Goal: Task Accomplishment & Management: Manage account settings

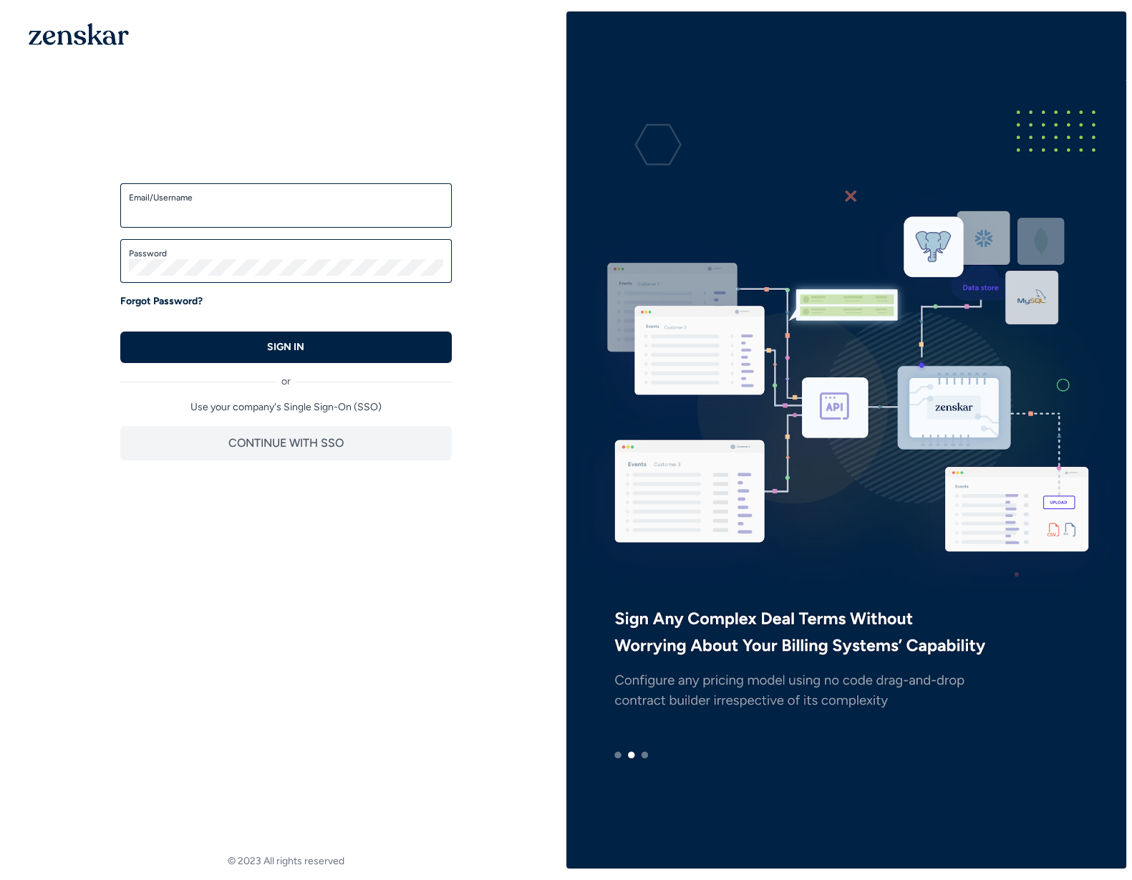
click at [196, 223] on div "Email/Username" at bounding box center [286, 205] width 332 height 44
click at [195, 218] on input "Email/Username" at bounding box center [286, 211] width 314 height 17
type input "**********"
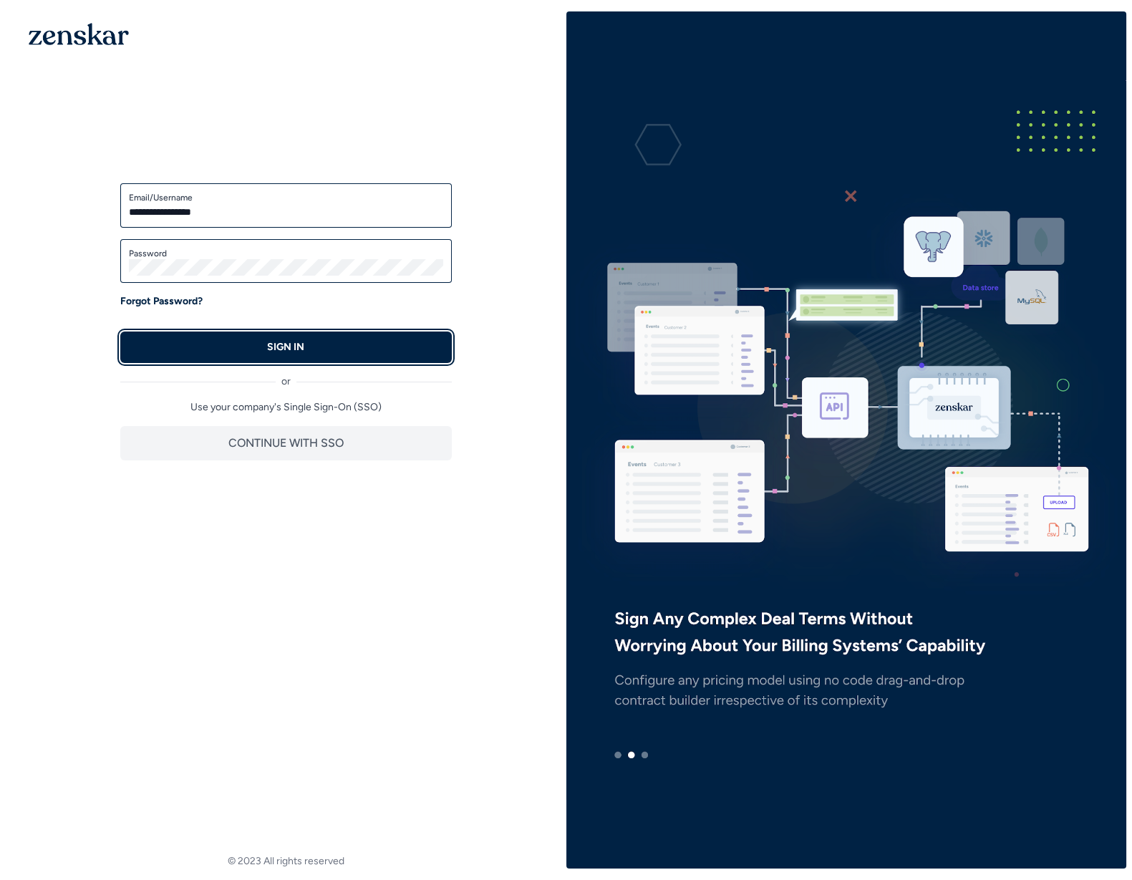
click at [226, 355] on button "SIGN IN" at bounding box center [286, 348] width 332 height 32
